Goal: Information Seeking & Learning: Learn about a topic

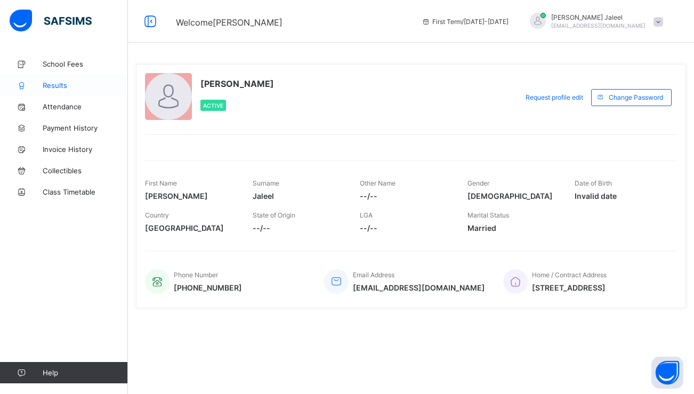
click at [75, 86] on span "Results" at bounding box center [85, 85] width 85 height 9
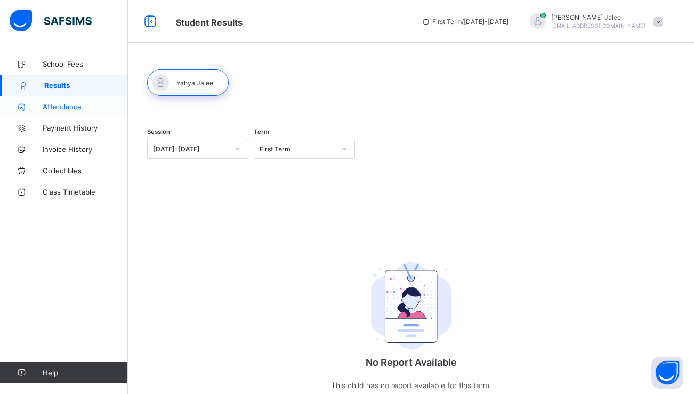
click at [78, 108] on span "Attendance" at bounding box center [85, 106] width 85 height 9
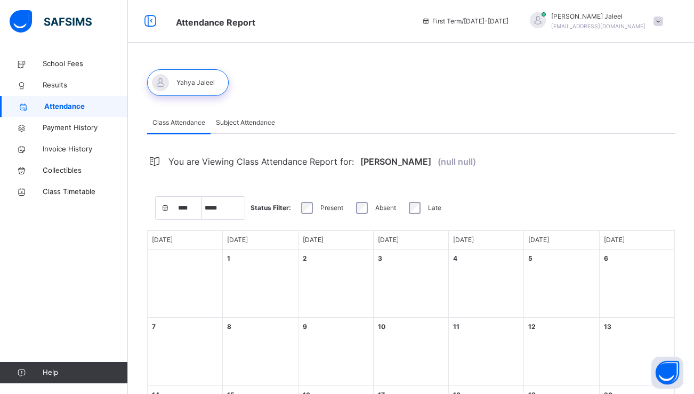
select select "****"
select select "*"
click at [76, 88] on span "Results" at bounding box center [85, 85] width 85 height 11
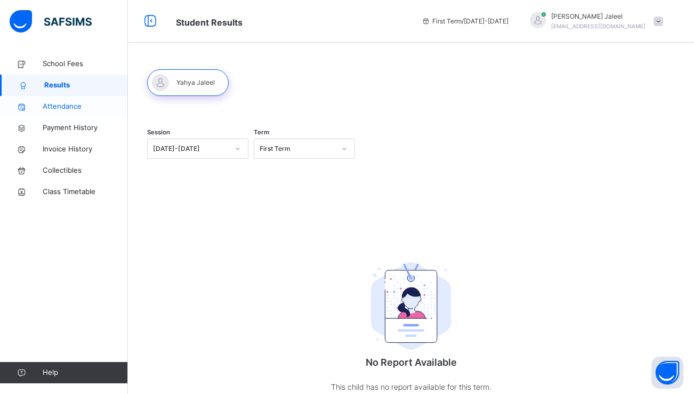
click at [78, 100] on link "Attendance" at bounding box center [64, 106] width 128 height 21
select select "****"
select select "*"
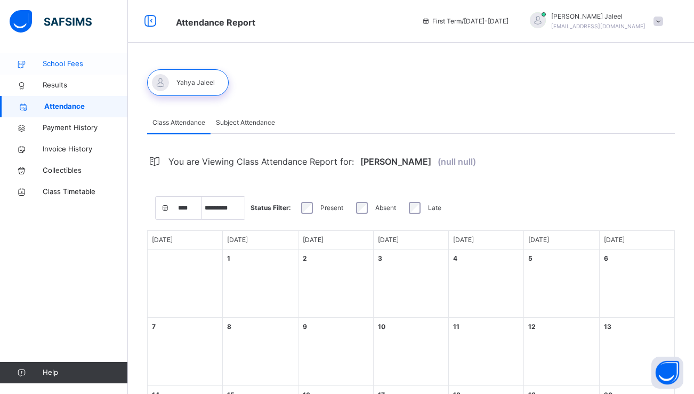
click at [82, 68] on span "School Fees" at bounding box center [85, 64] width 85 height 11
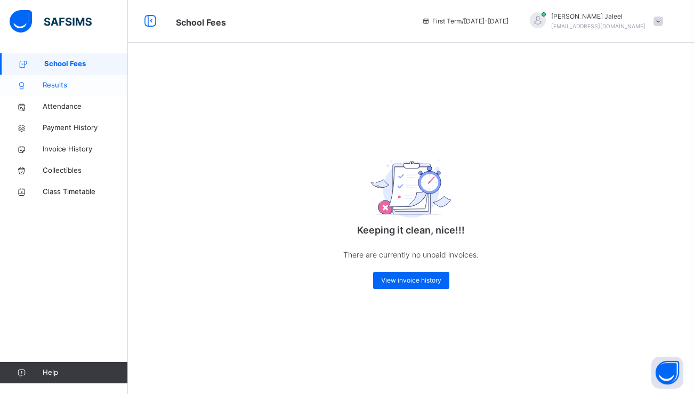
click at [80, 83] on span "Results" at bounding box center [85, 85] width 85 height 11
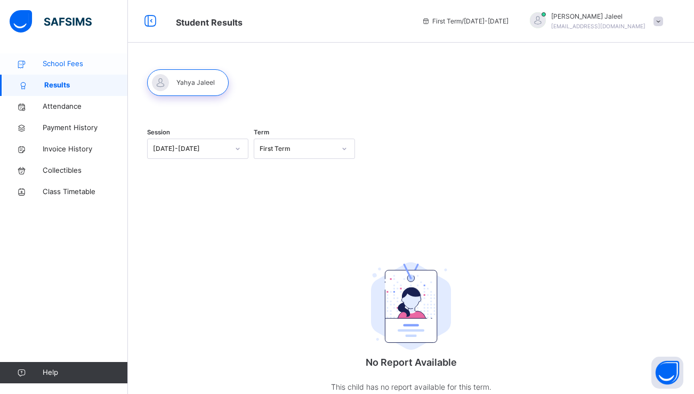
click at [78, 63] on span "School Fees" at bounding box center [85, 64] width 85 height 11
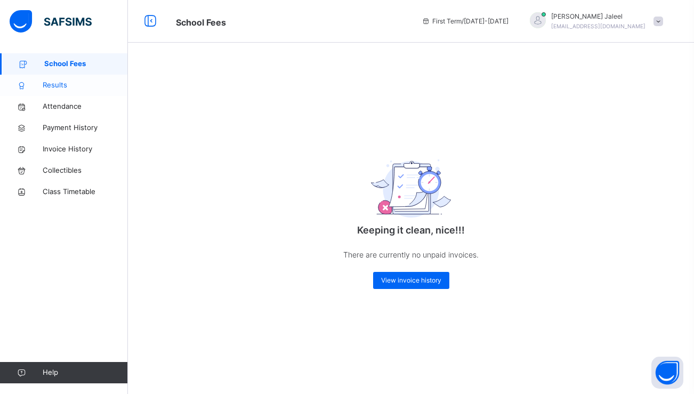
click at [71, 83] on span "Results" at bounding box center [85, 85] width 85 height 11
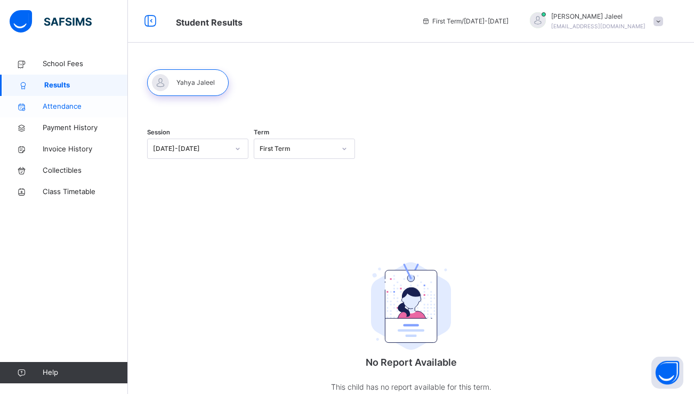
click at [82, 107] on span "Attendance" at bounding box center [85, 106] width 85 height 11
select select "****"
select select "*"
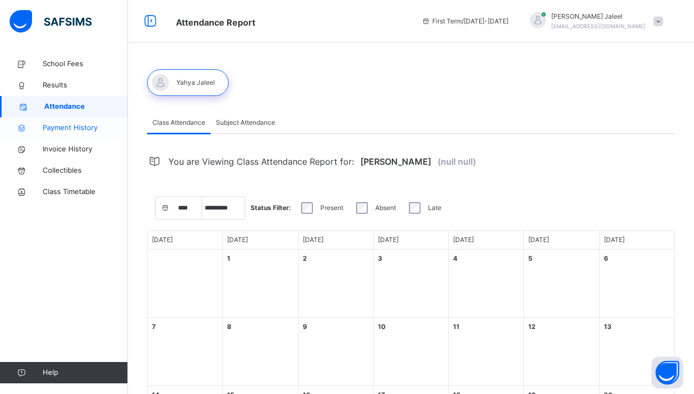
click at [81, 132] on span "Payment History" at bounding box center [85, 128] width 85 height 11
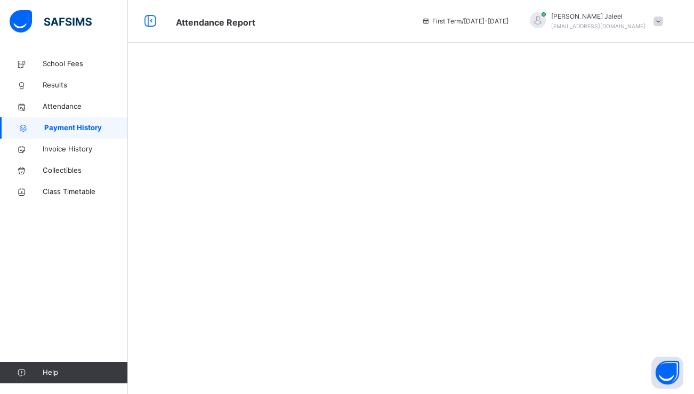
select select "****"
select select "*"
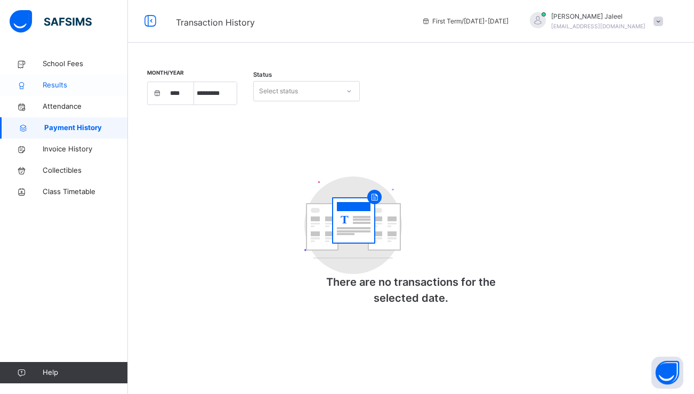
click at [88, 95] on link "Results" at bounding box center [64, 85] width 128 height 21
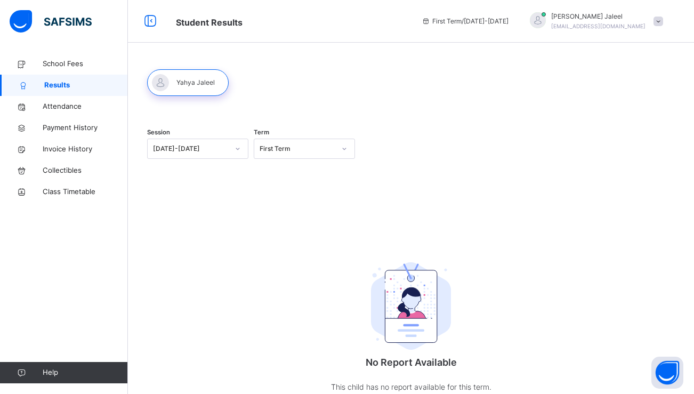
click at [172, 80] on div at bounding box center [188, 82] width 82 height 27
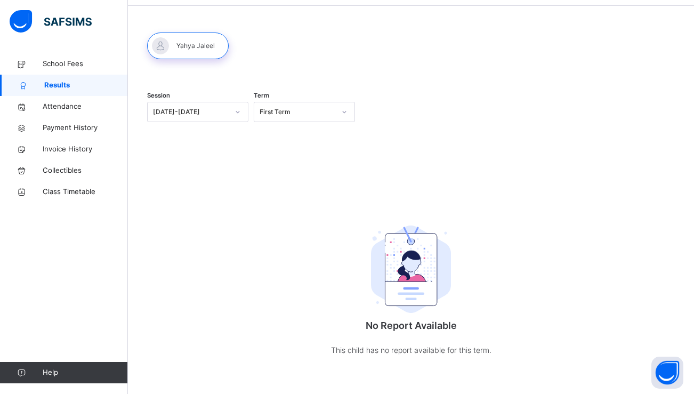
scroll to position [37, 0]
click at [58, 102] on span "Attendance" at bounding box center [85, 106] width 85 height 11
select select "****"
select select "*"
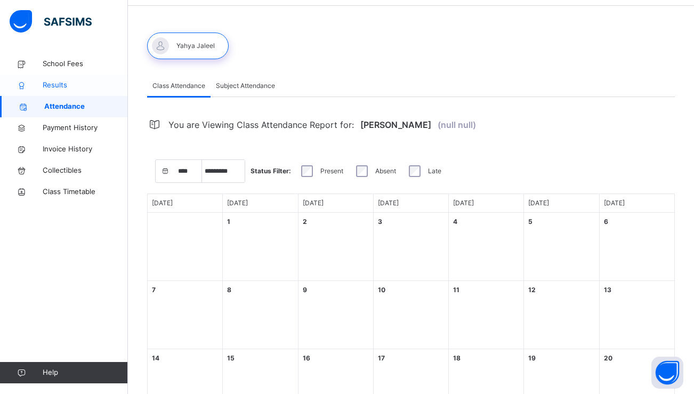
click at [63, 82] on span "Results" at bounding box center [85, 85] width 85 height 11
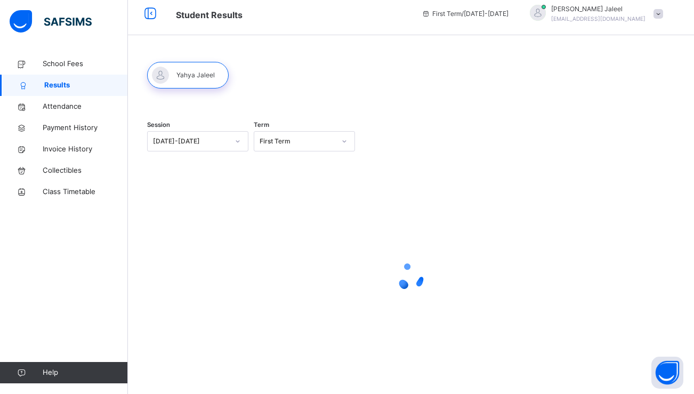
scroll to position [7, 0]
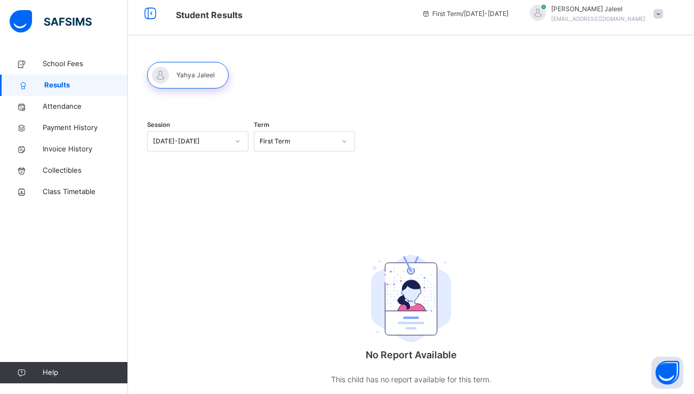
click at [201, 81] on div at bounding box center [188, 75] width 82 height 27
click at [217, 131] on div "Session [DATE]-[DATE]" at bounding box center [197, 142] width 101 height 44
click at [222, 140] on div "[DATE]-[DATE]" at bounding box center [191, 141] width 76 height 10
click at [214, 168] on div "[DATE]-[DATE]" at bounding box center [198, 165] width 100 height 18
click at [297, 143] on div "First Term" at bounding box center [297, 141] width 76 height 10
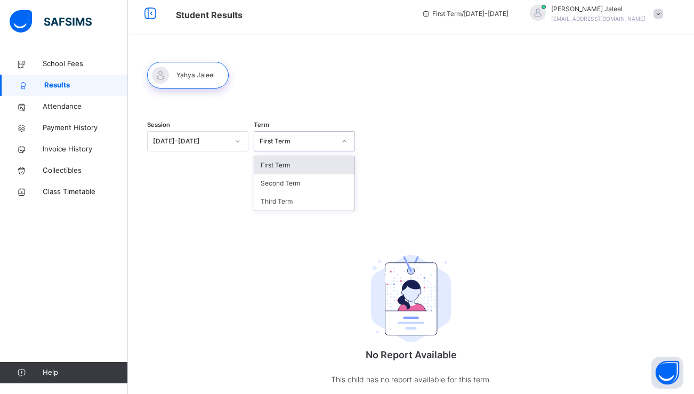
click at [294, 165] on div "First Term" at bounding box center [304, 165] width 100 height 18
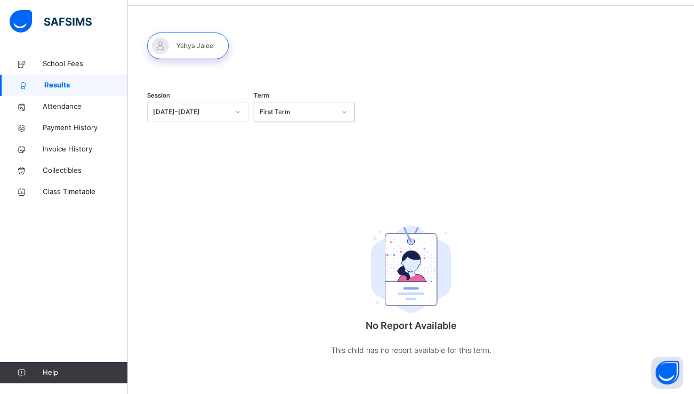
scroll to position [37, 0]
click at [93, 67] on span "School Fees" at bounding box center [85, 64] width 85 height 11
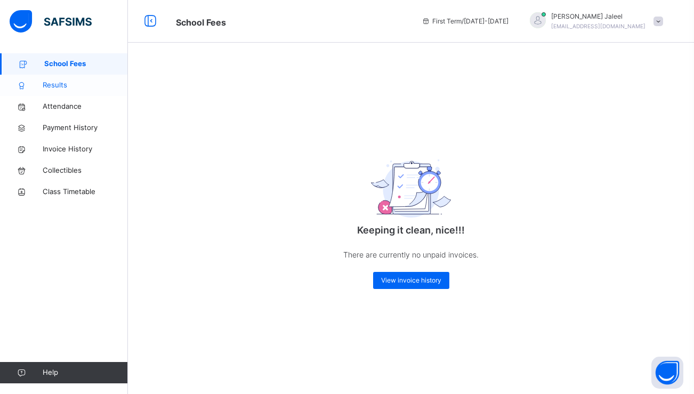
click at [80, 84] on span "Results" at bounding box center [85, 85] width 85 height 11
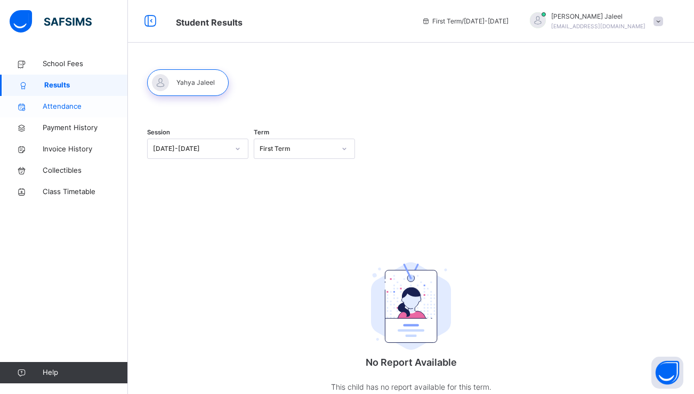
click at [79, 111] on span "Attendance" at bounding box center [85, 106] width 85 height 11
select select "****"
select select "*"
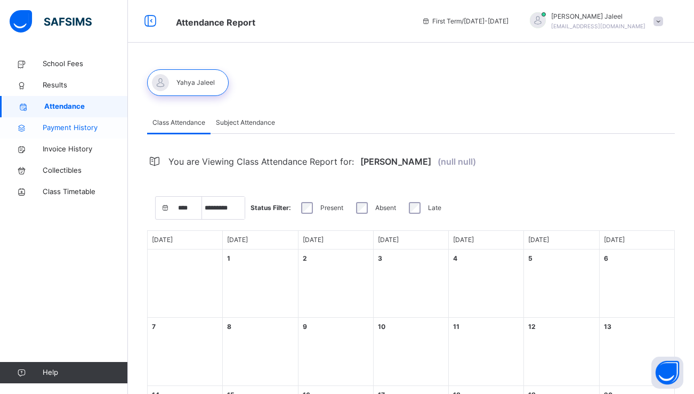
click at [78, 136] on link "Payment History" at bounding box center [64, 127] width 128 height 21
select select "****"
select select "*"
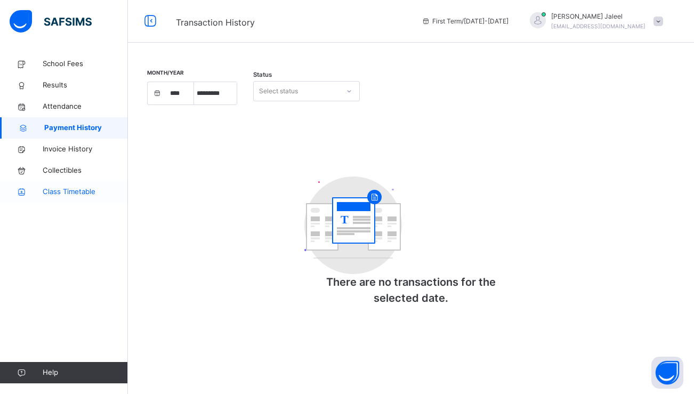
click at [69, 193] on span "Class Timetable" at bounding box center [85, 191] width 85 height 11
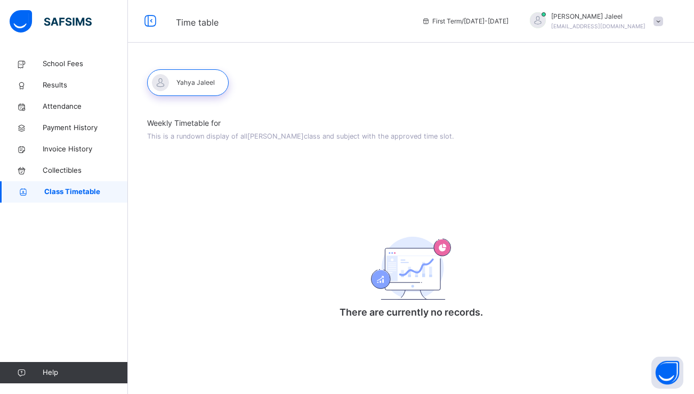
click at [186, 85] on div at bounding box center [188, 82] width 82 height 27
click at [87, 174] on span "Collectibles" at bounding box center [85, 170] width 85 height 11
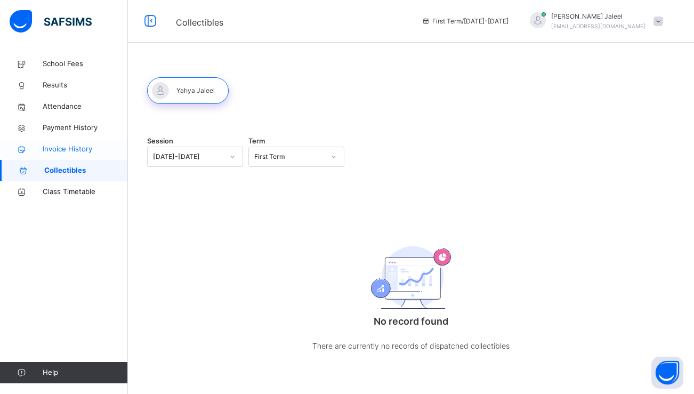
click at [92, 151] on span "Invoice History" at bounding box center [85, 149] width 85 height 11
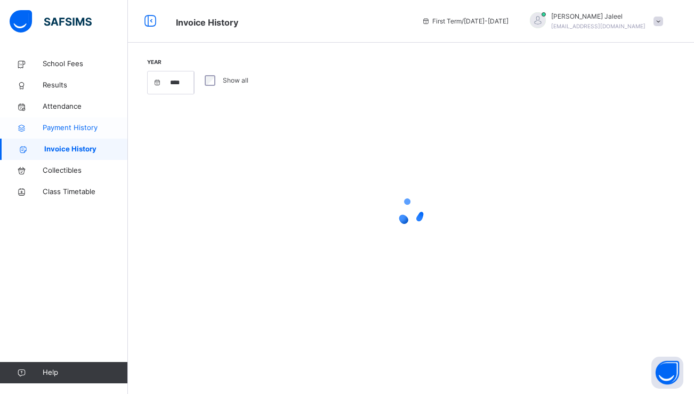
select select "****"
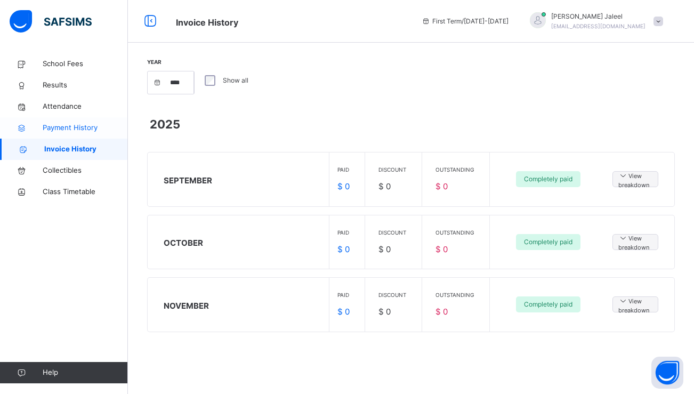
click at [91, 126] on span "Payment History" at bounding box center [85, 128] width 85 height 11
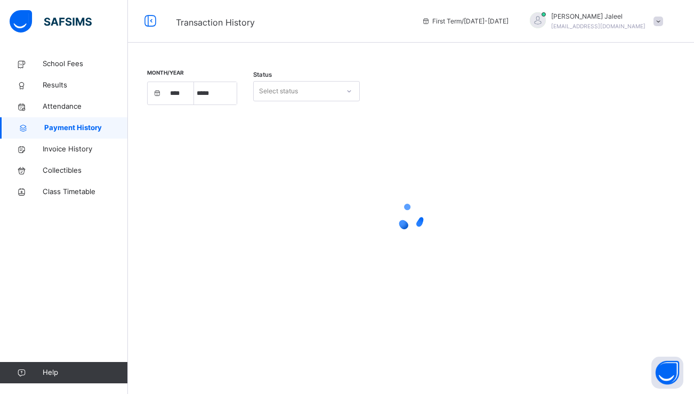
select select "****"
select select "*"
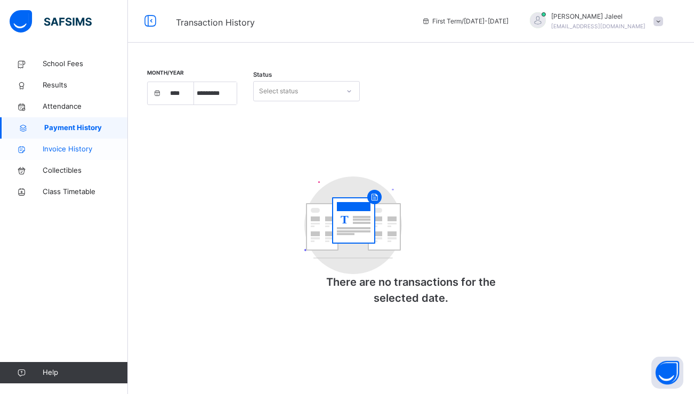
click at [77, 155] on link "Invoice History" at bounding box center [64, 149] width 128 height 21
select select "****"
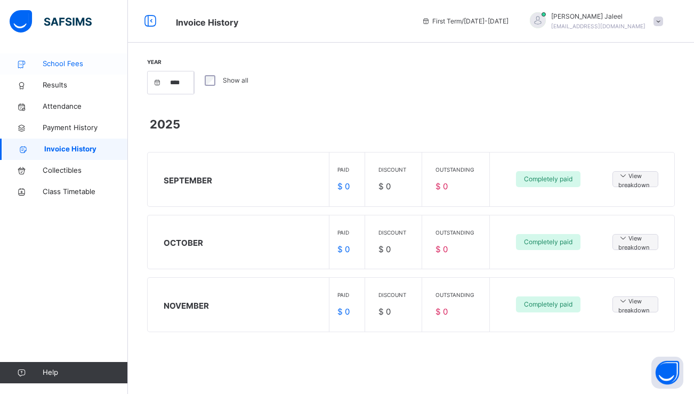
click at [100, 68] on span "School Fees" at bounding box center [85, 64] width 85 height 11
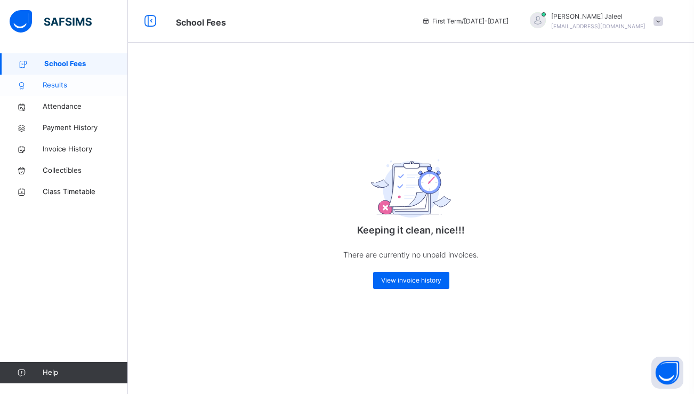
click at [92, 81] on span "Results" at bounding box center [85, 85] width 85 height 11
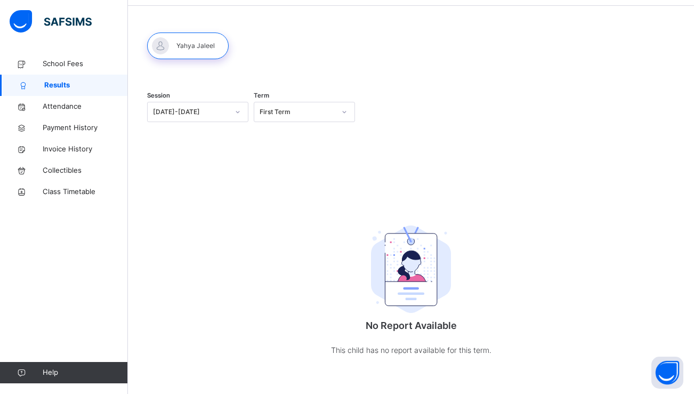
scroll to position [37, 0]
click at [58, 68] on span "School Fees" at bounding box center [85, 64] width 85 height 9
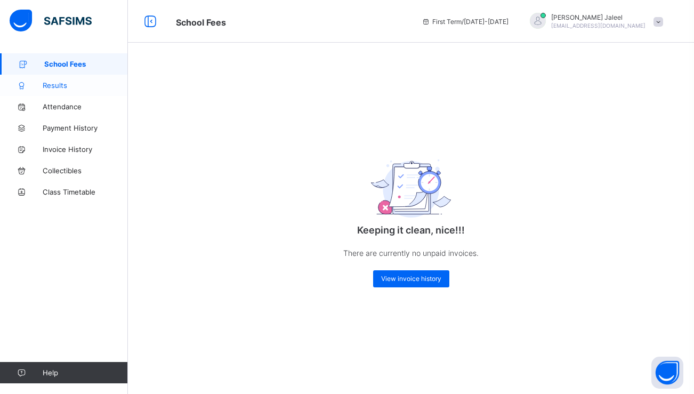
click at [58, 85] on span "Results" at bounding box center [85, 85] width 85 height 9
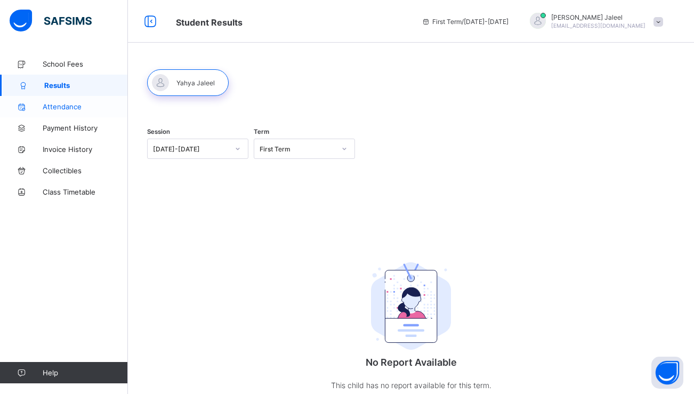
click at [98, 96] on link "Attendance" at bounding box center [64, 106] width 128 height 21
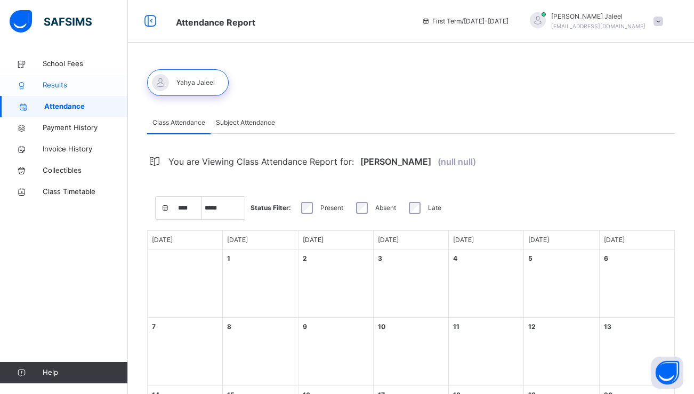
select select "****"
select select "*"
click at [245, 125] on span "Subject Attendance" at bounding box center [245, 123] width 59 height 10
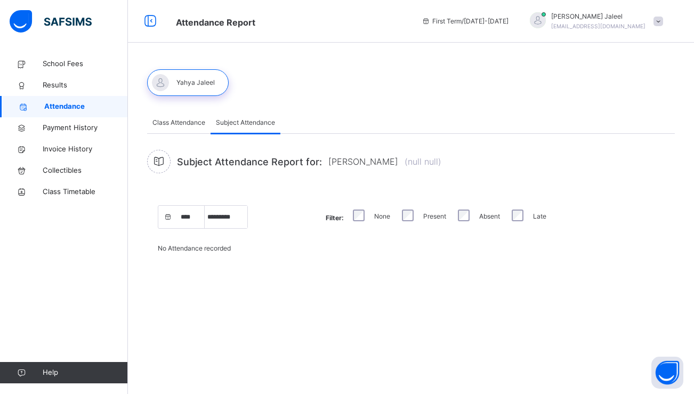
click at [190, 124] on span "Class Attendance" at bounding box center [178, 123] width 53 height 10
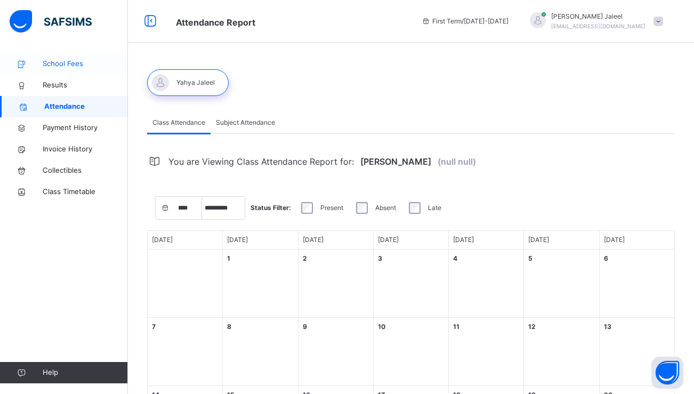
click at [91, 66] on span "School Fees" at bounding box center [85, 64] width 85 height 11
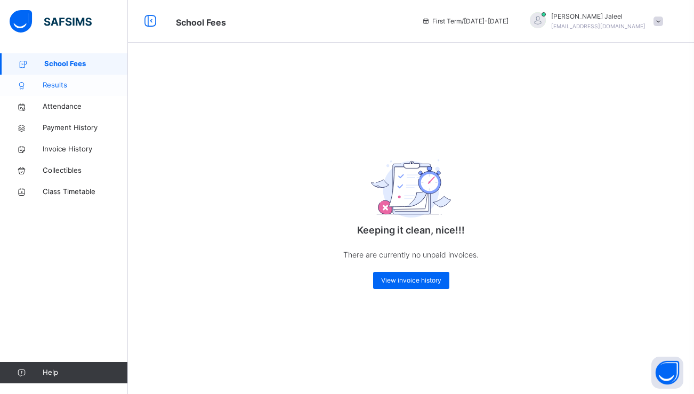
click at [81, 83] on span "Results" at bounding box center [85, 85] width 85 height 11
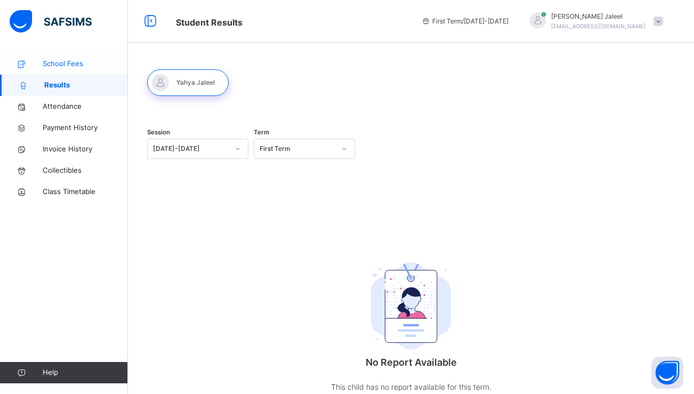
click at [96, 66] on span "School Fees" at bounding box center [85, 64] width 85 height 11
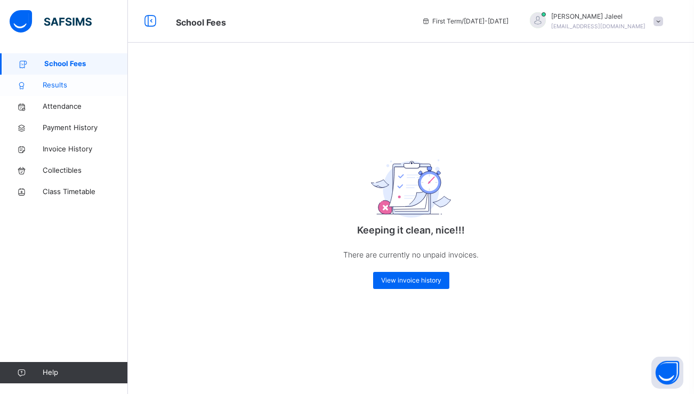
click at [90, 91] on link "Results" at bounding box center [64, 85] width 128 height 21
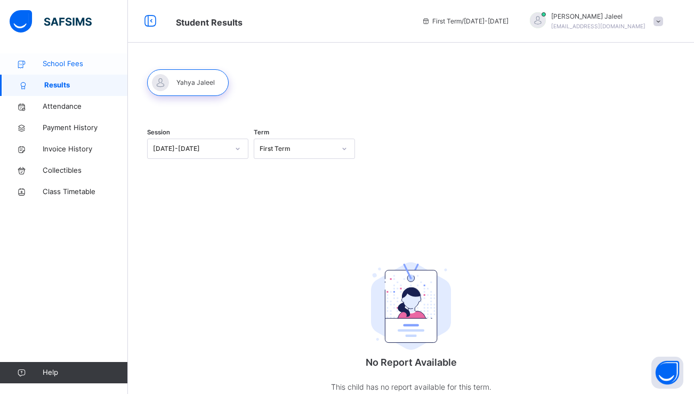
click at [90, 70] on link "School Fees" at bounding box center [64, 63] width 128 height 21
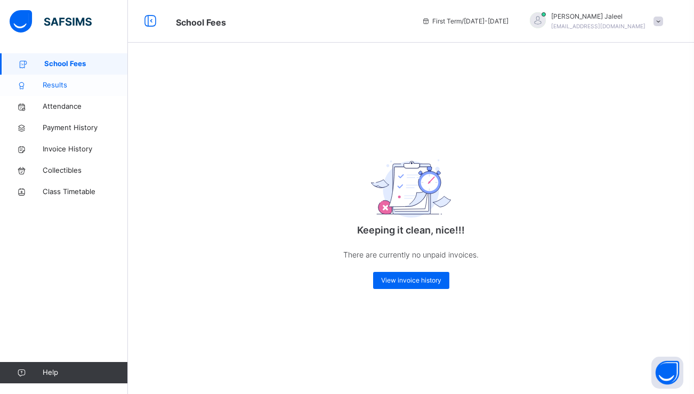
click at [84, 89] on span "Results" at bounding box center [85, 85] width 85 height 11
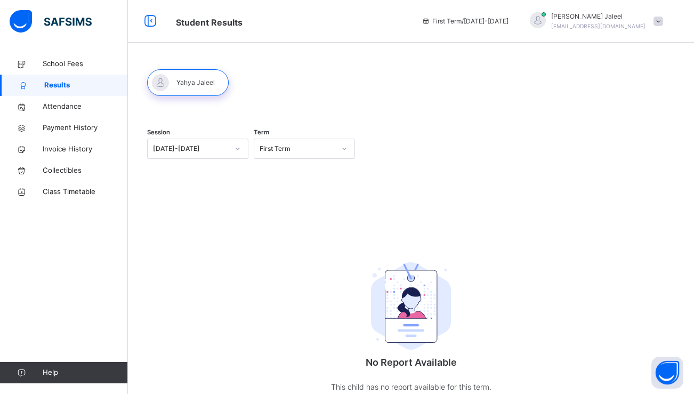
click at [169, 88] on div at bounding box center [188, 82] width 82 height 27
click at [84, 81] on span "Results" at bounding box center [86, 85] width 84 height 11
click at [80, 68] on span "School Fees" at bounding box center [85, 64] width 85 height 11
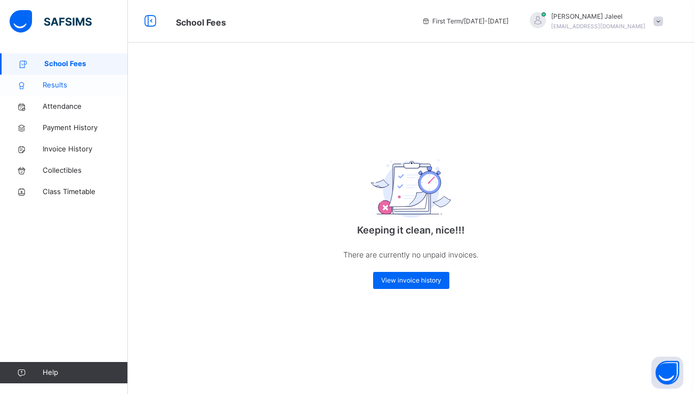
click at [86, 79] on link "Results" at bounding box center [64, 85] width 128 height 21
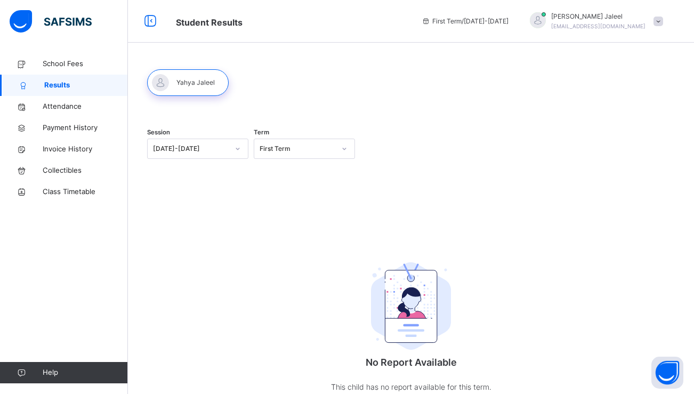
click at [199, 78] on div at bounding box center [188, 82] width 82 height 27
click at [89, 101] on link "Attendance" at bounding box center [64, 106] width 128 height 21
select select "****"
select select "*"
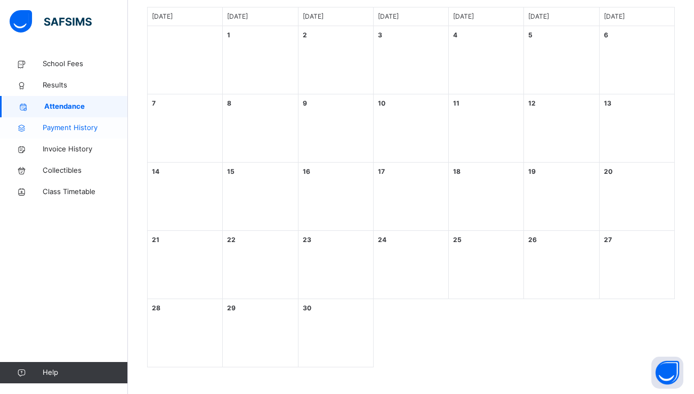
scroll to position [223, 0]
click at [98, 124] on span "Payment History" at bounding box center [85, 128] width 85 height 11
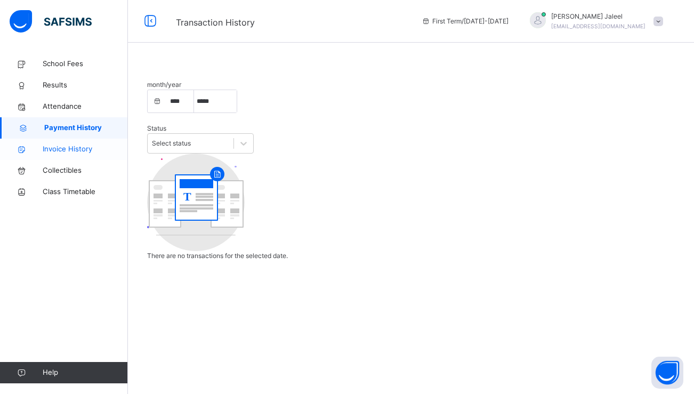
click at [90, 153] on span "Invoice History" at bounding box center [85, 149] width 85 height 11
select select "****"
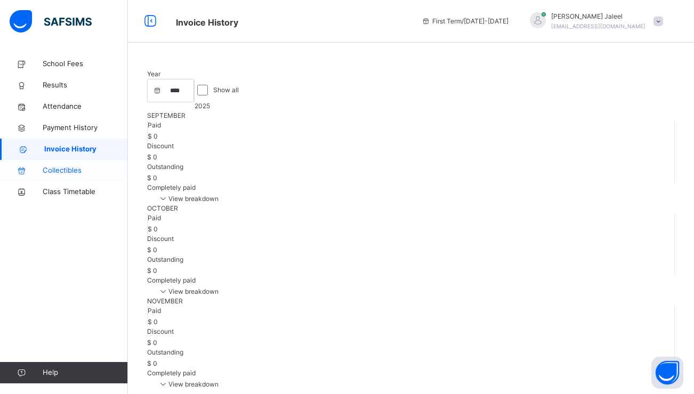
click at [83, 172] on span "Collectibles" at bounding box center [85, 170] width 85 height 11
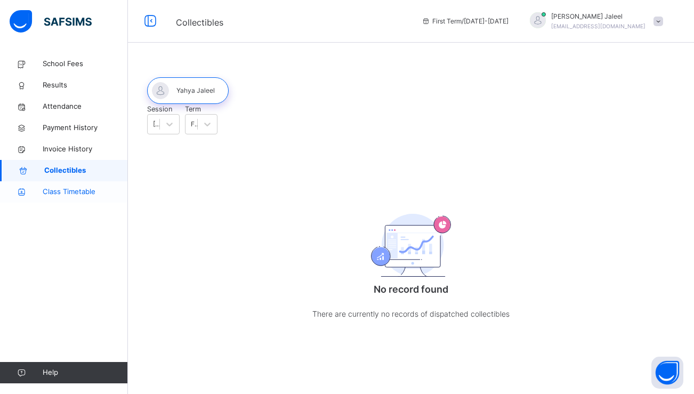
click at [82, 185] on link "Class Timetable" at bounding box center [64, 191] width 128 height 21
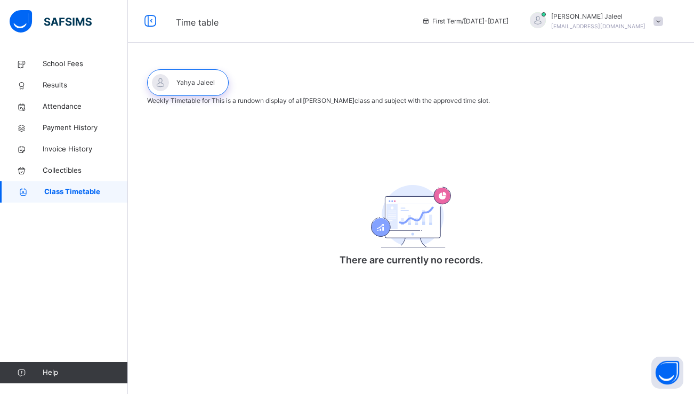
click at [60, 375] on span "Help" at bounding box center [85, 372] width 85 height 11
click at [33, 374] on icon at bounding box center [21, 373] width 43 height 8
click at [39, 373] on icon at bounding box center [21, 373] width 43 height 8
click at [39, 372] on icon at bounding box center [21, 373] width 43 height 8
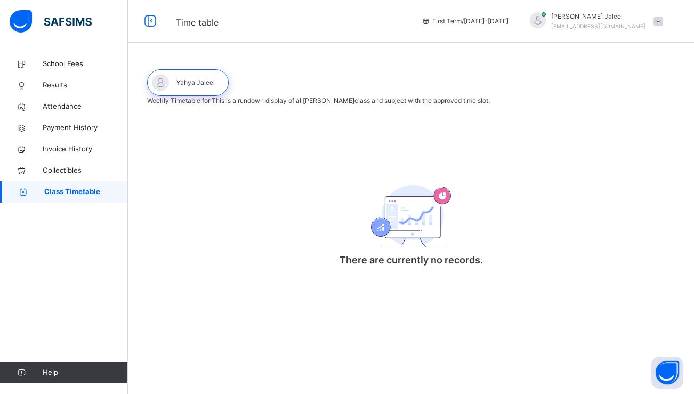
click at [13, 372] on icon at bounding box center [21, 373] width 43 height 8
click at [672, 373] on button "Open asap" at bounding box center [667, 372] width 32 height 32
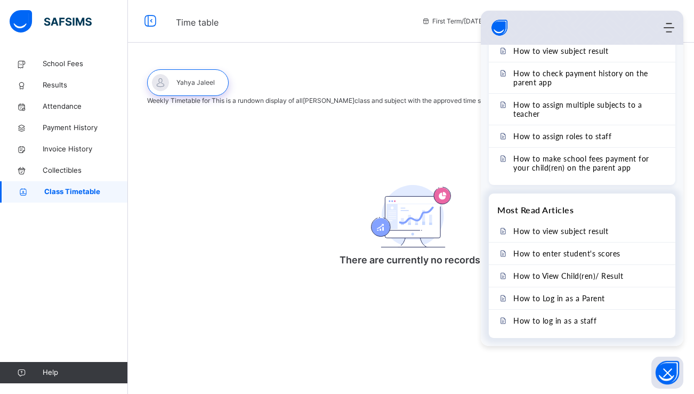
scroll to position [263, 0]
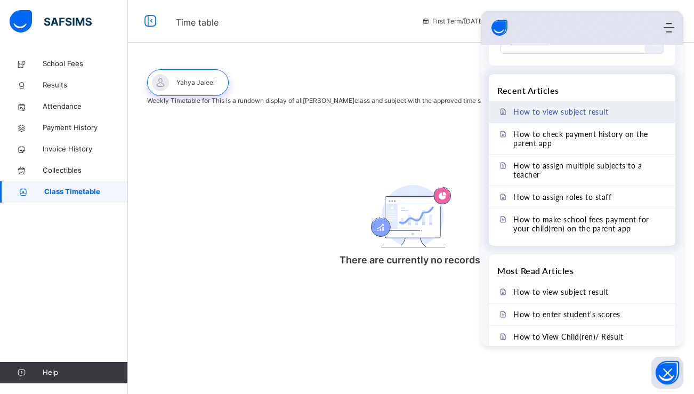
click at [598, 112] on span "How to view subject result" at bounding box center [560, 111] width 95 height 9
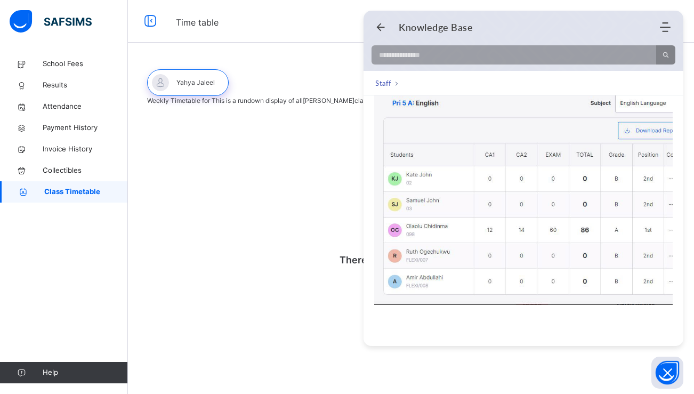
scroll to position [758, 0]
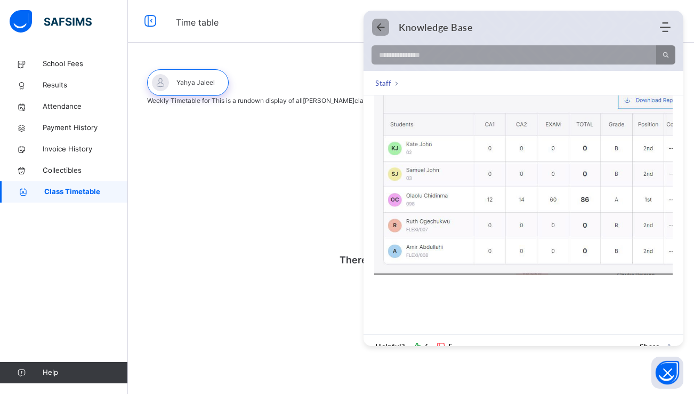
click at [379, 28] on icon "Back" at bounding box center [380, 27] width 11 height 11
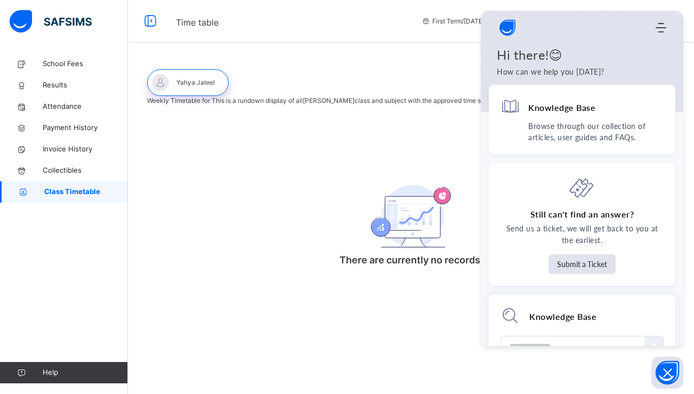
click at [297, 252] on div "Weekly Timetable for This is a rundown display of all Yahya Jaleel class and su…" at bounding box center [411, 189] width 528 height 187
click at [92, 85] on span "Results" at bounding box center [85, 85] width 85 height 11
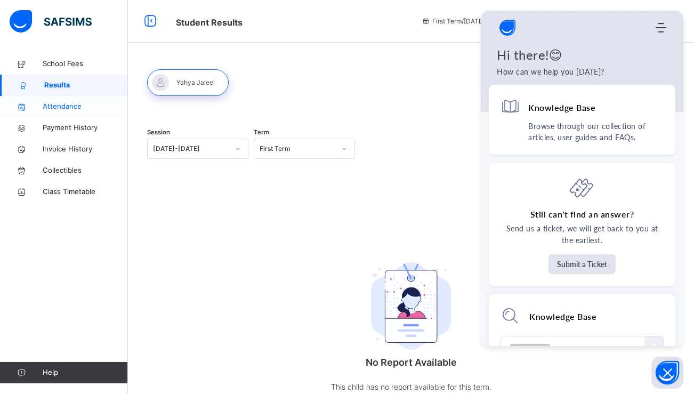
click at [82, 104] on span "Attendance" at bounding box center [85, 106] width 85 height 11
select select "****"
select select "*"
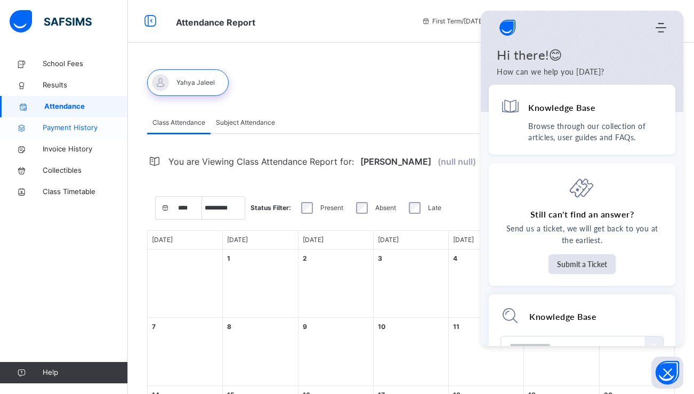
click at [77, 123] on span "Payment History" at bounding box center [85, 128] width 85 height 11
select select "****"
select select "*"
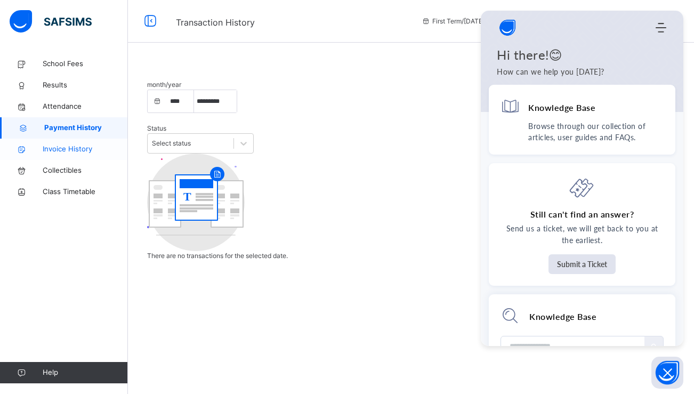
click at [75, 154] on span "Invoice History" at bounding box center [85, 149] width 85 height 11
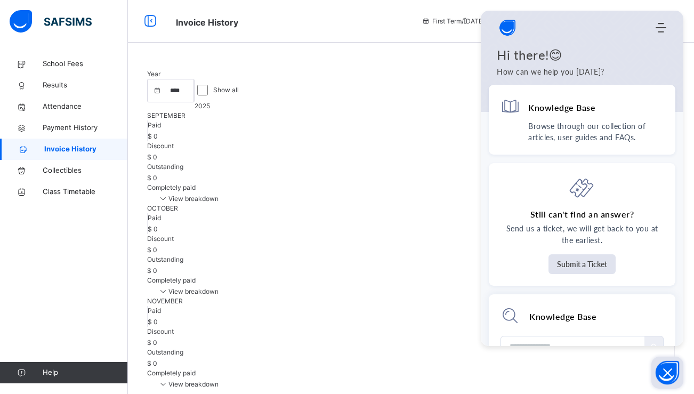
click at [662, 374] on icon "Open asap" at bounding box center [667, 372] width 13 height 13
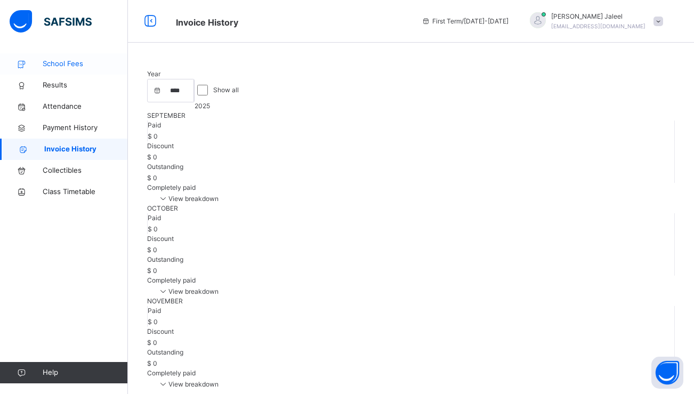
click at [85, 63] on span "School Fees" at bounding box center [85, 64] width 85 height 11
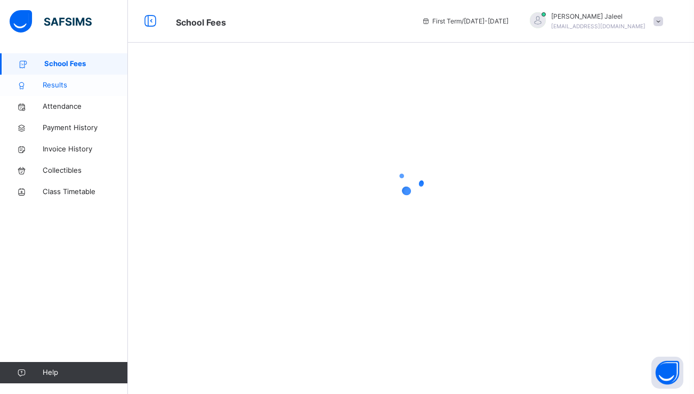
click at [82, 84] on span "Results" at bounding box center [85, 85] width 85 height 11
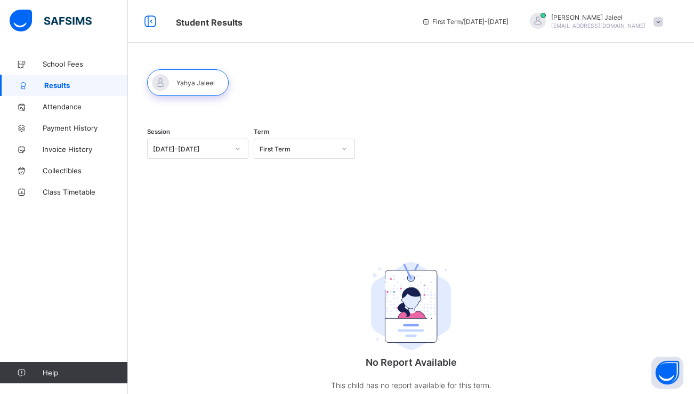
scroll to position [35, 0]
